Goal: Navigation & Orientation: Understand site structure

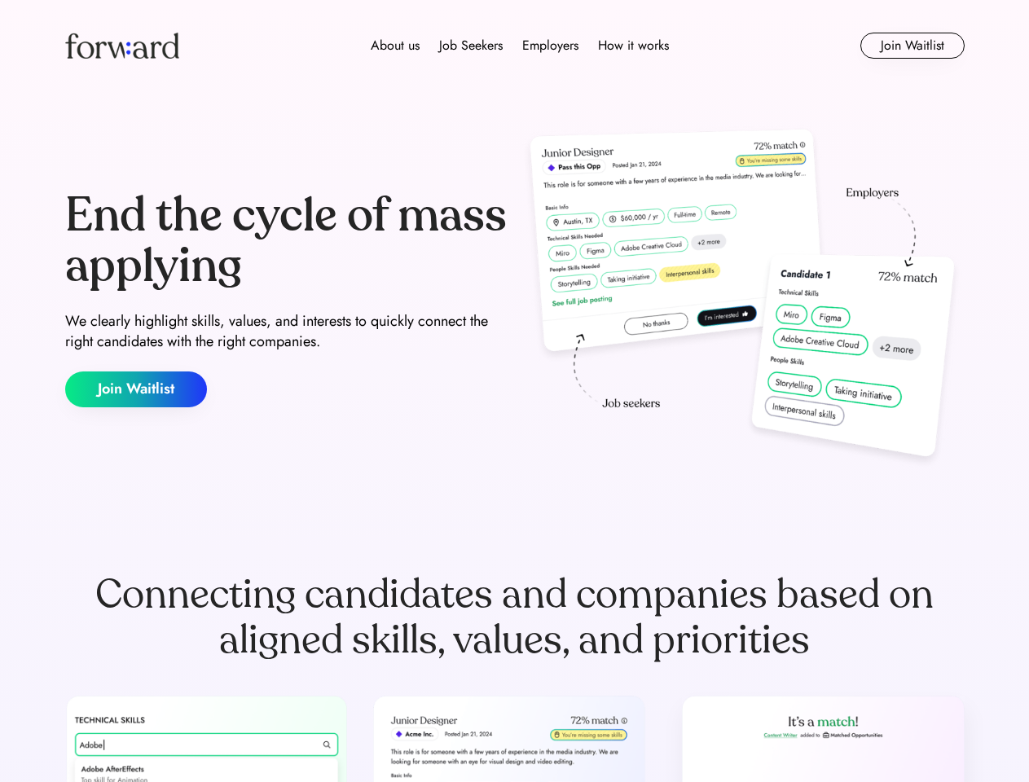
click at [514, 391] on div "End the cycle of mass applying We clearly highlight skills, values, and interes…" at bounding box center [515, 299] width 900 height 350
click at [515, 46] on div "About us Job Seekers Employers How it works" at bounding box center [520, 46] width 642 height 20
click at [122, 46] on img at bounding box center [122, 46] width 114 height 26
click at [520, 46] on div "About us Job Seekers Employers How it works" at bounding box center [520, 46] width 642 height 20
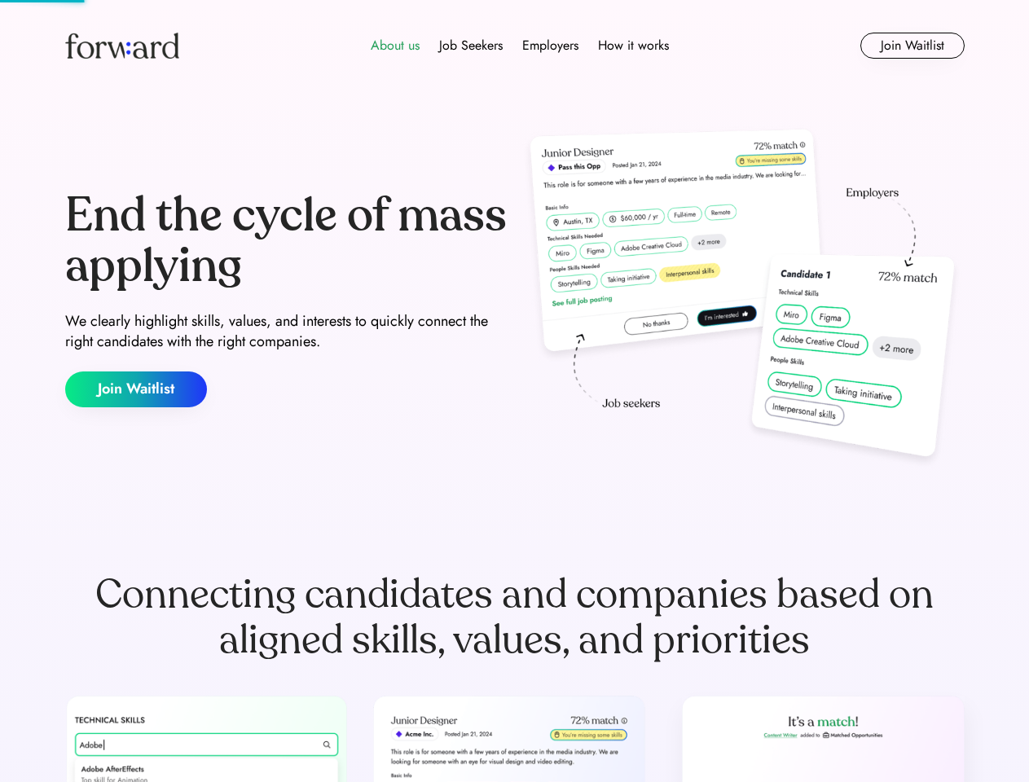
click at [395, 46] on div "About us" at bounding box center [395, 46] width 49 height 20
click at [471, 46] on div "Job Seekers" at bounding box center [471, 46] width 64 height 20
click at [550, 46] on div "Employers" at bounding box center [550, 46] width 56 height 20
